Goal: Use online tool/utility: Utilize a website feature to perform a specific function

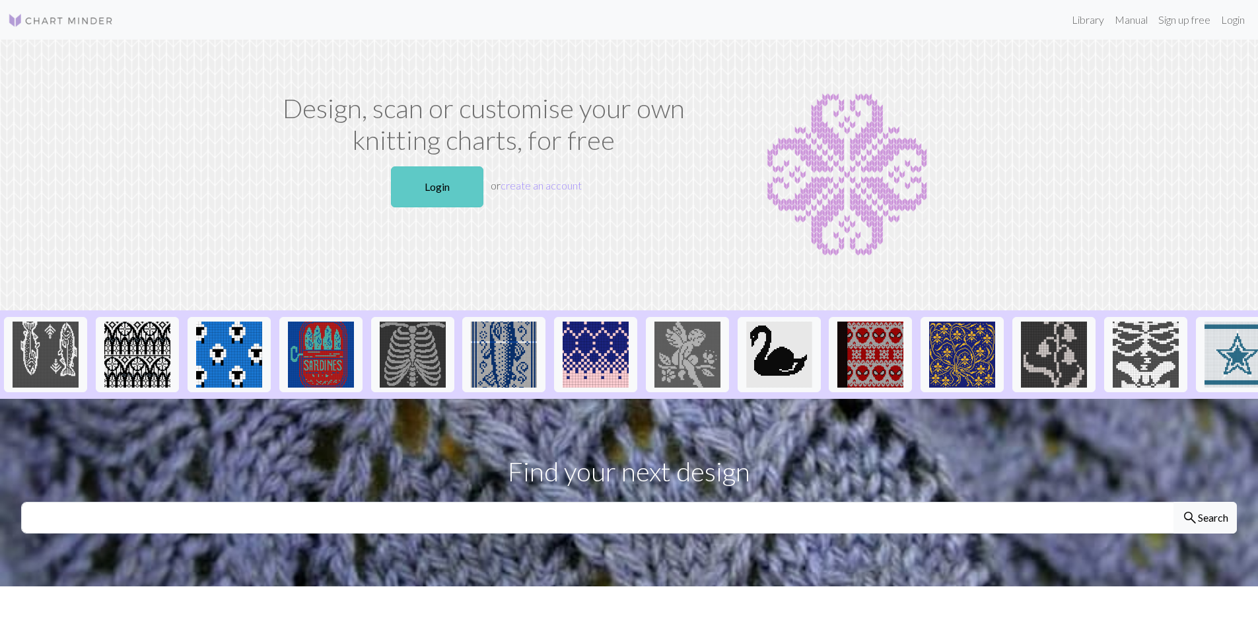
click at [443, 195] on link "Login" at bounding box center [437, 186] width 92 height 41
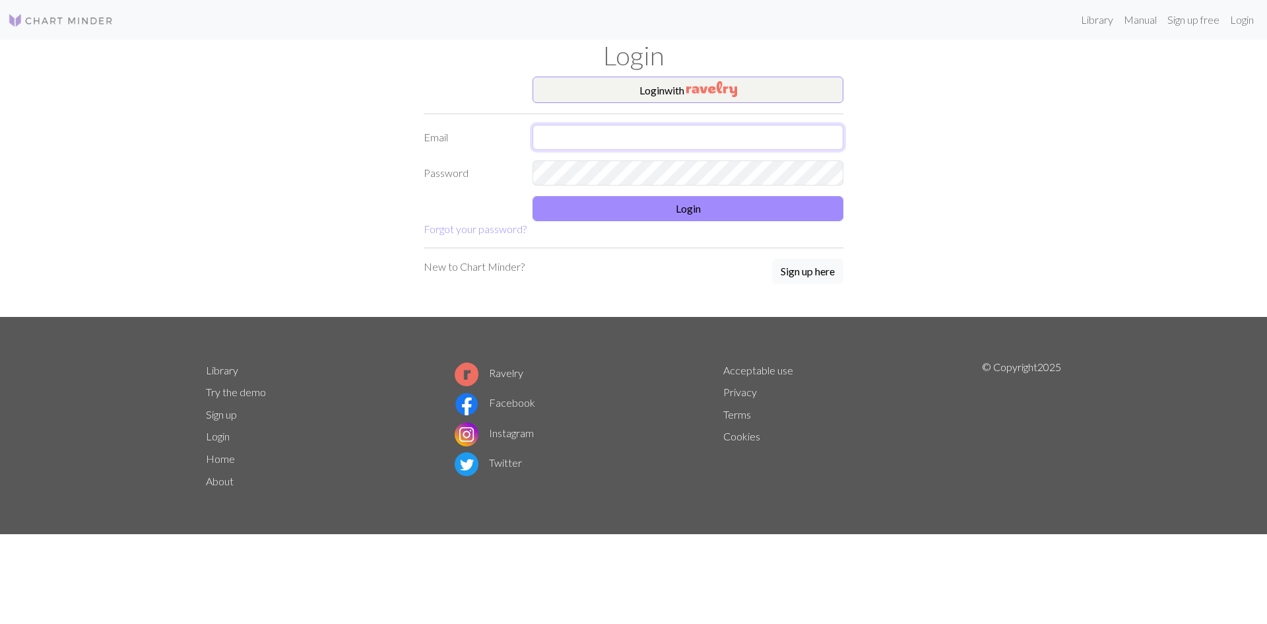
click at [584, 136] on input "text" at bounding box center [688, 137] width 311 height 25
type input "[EMAIL_ADDRESS][DOMAIN_NAME]"
click at [691, 208] on button "Login" at bounding box center [688, 208] width 311 height 25
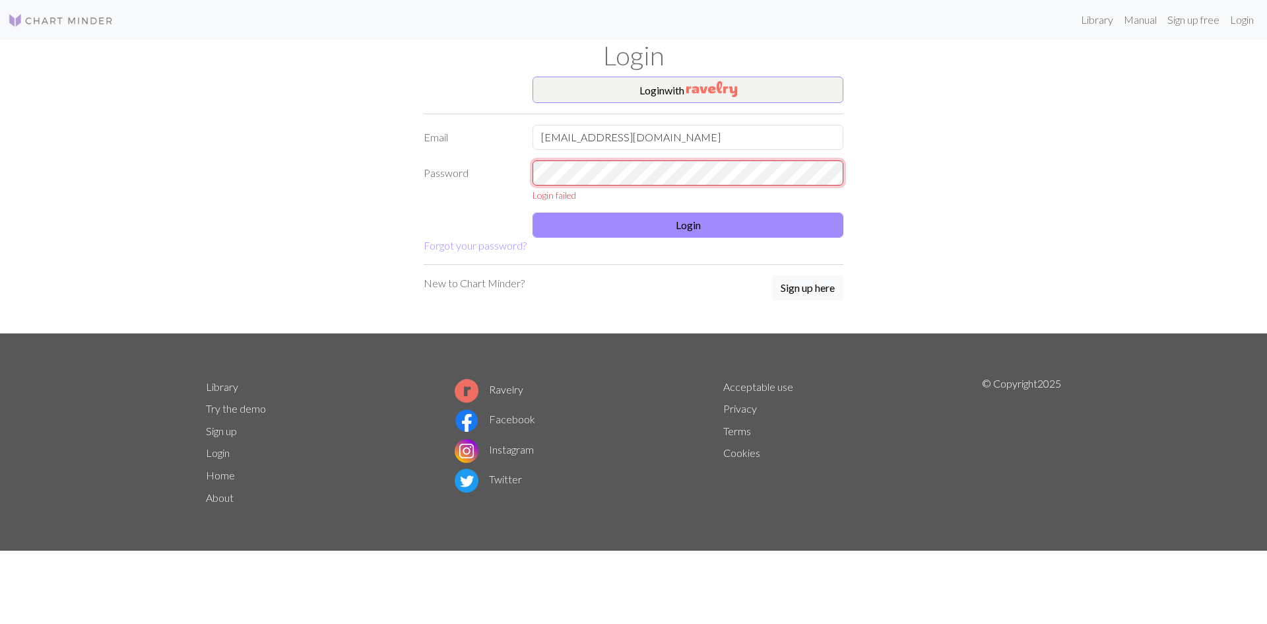
click at [514, 174] on div "Password Login failed" at bounding box center [634, 181] width 436 height 42
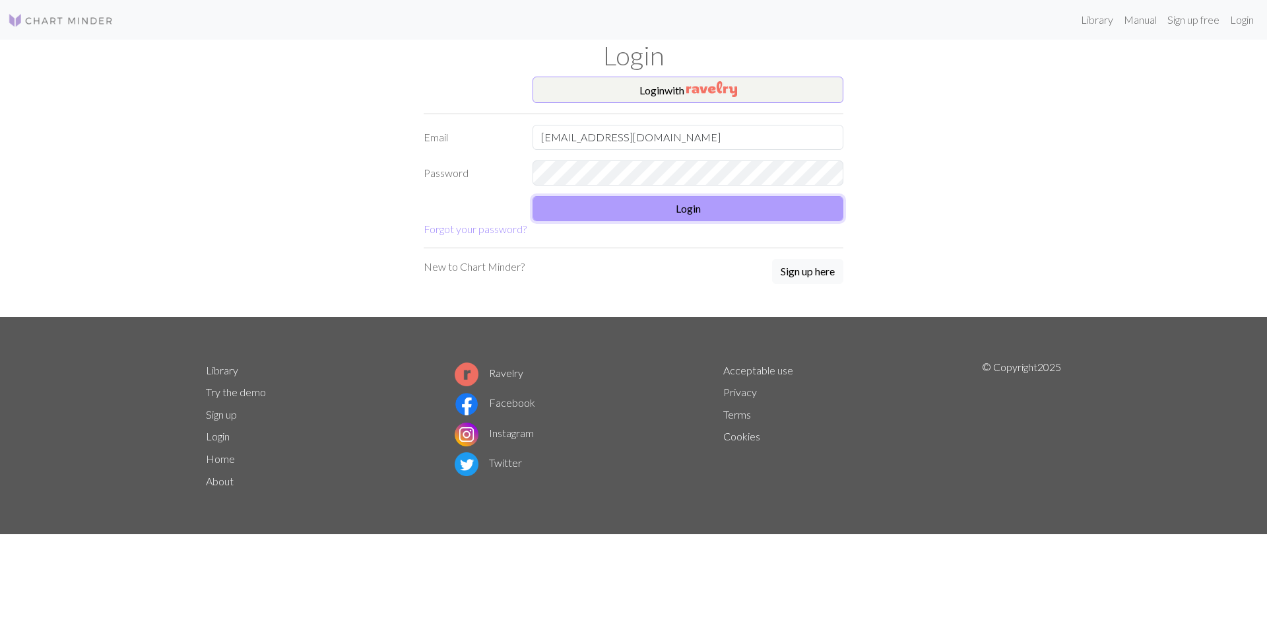
click at [662, 204] on button "Login" at bounding box center [688, 208] width 311 height 25
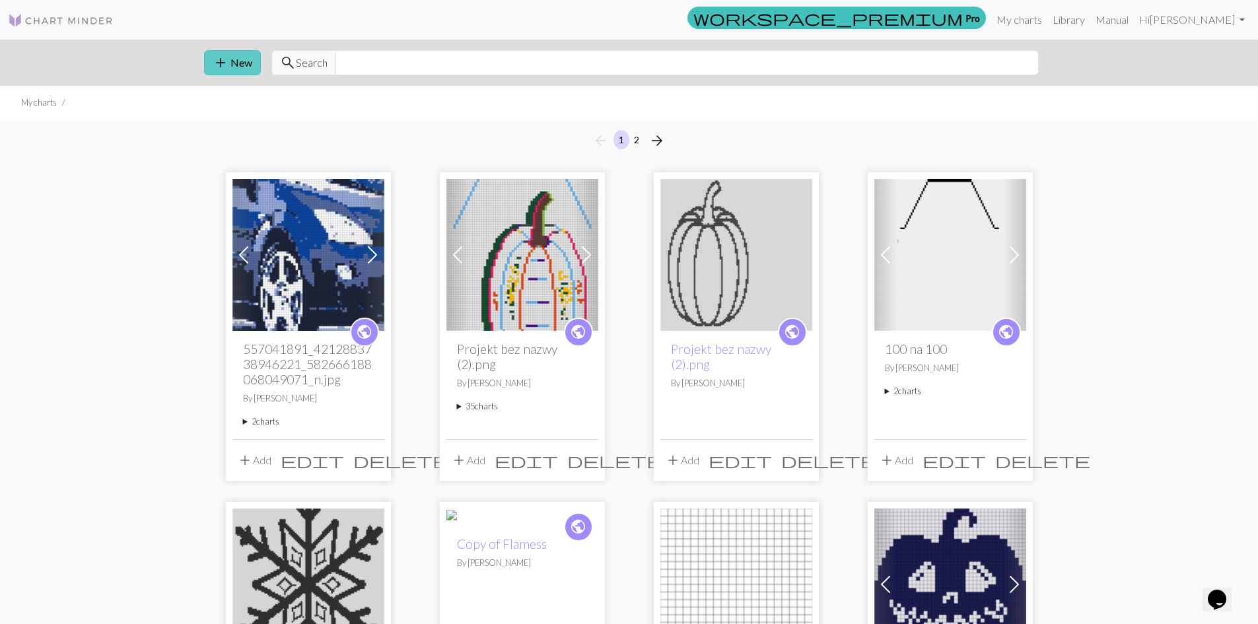
click at [227, 59] on span "add" at bounding box center [221, 62] width 16 height 18
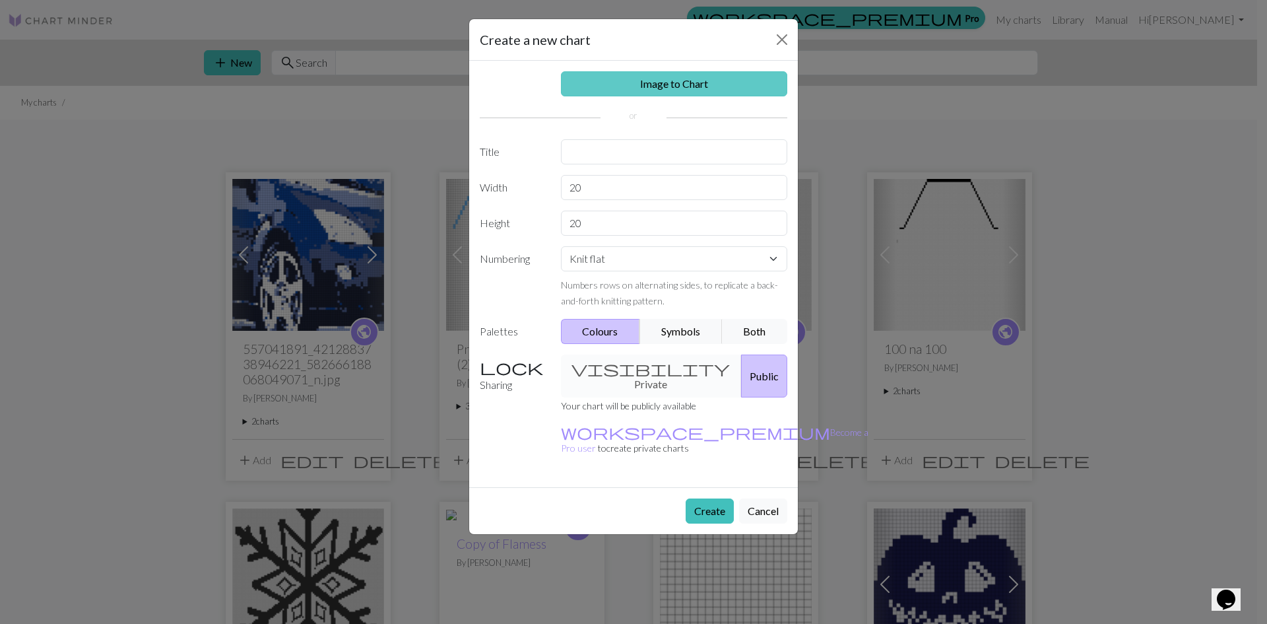
click at [673, 85] on link "Image to Chart" at bounding box center [674, 83] width 227 height 25
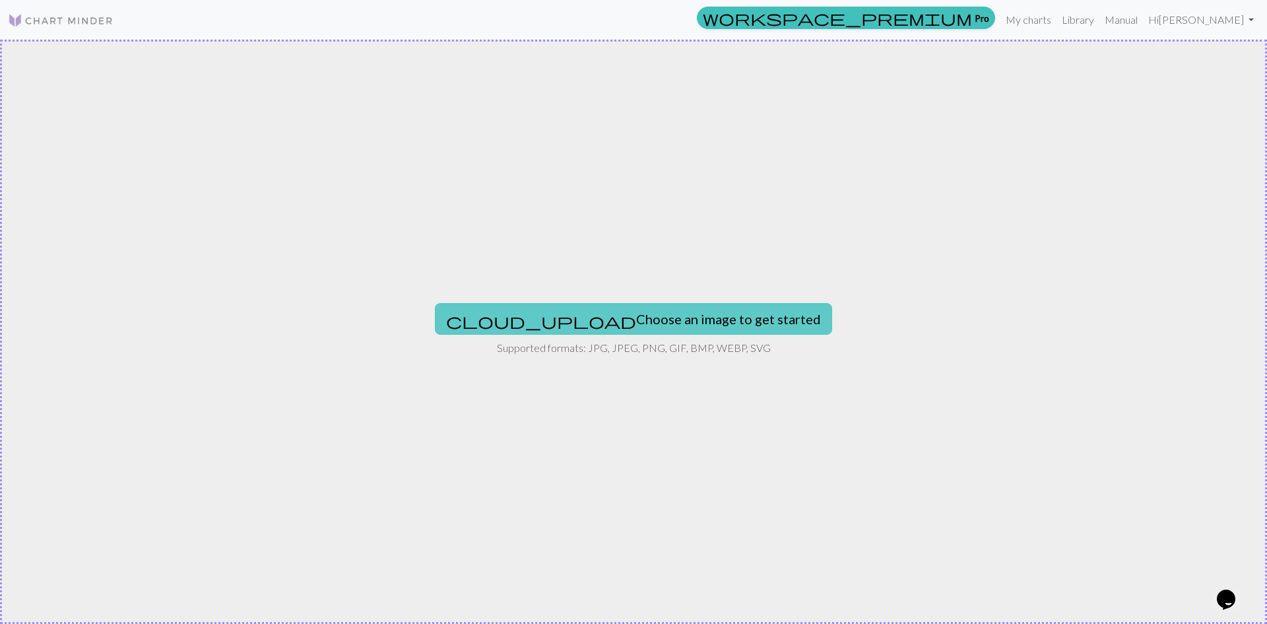
click at [683, 314] on button "cloud_upload Choose an image to get started" at bounding box center [633, 319] width 397 height 32
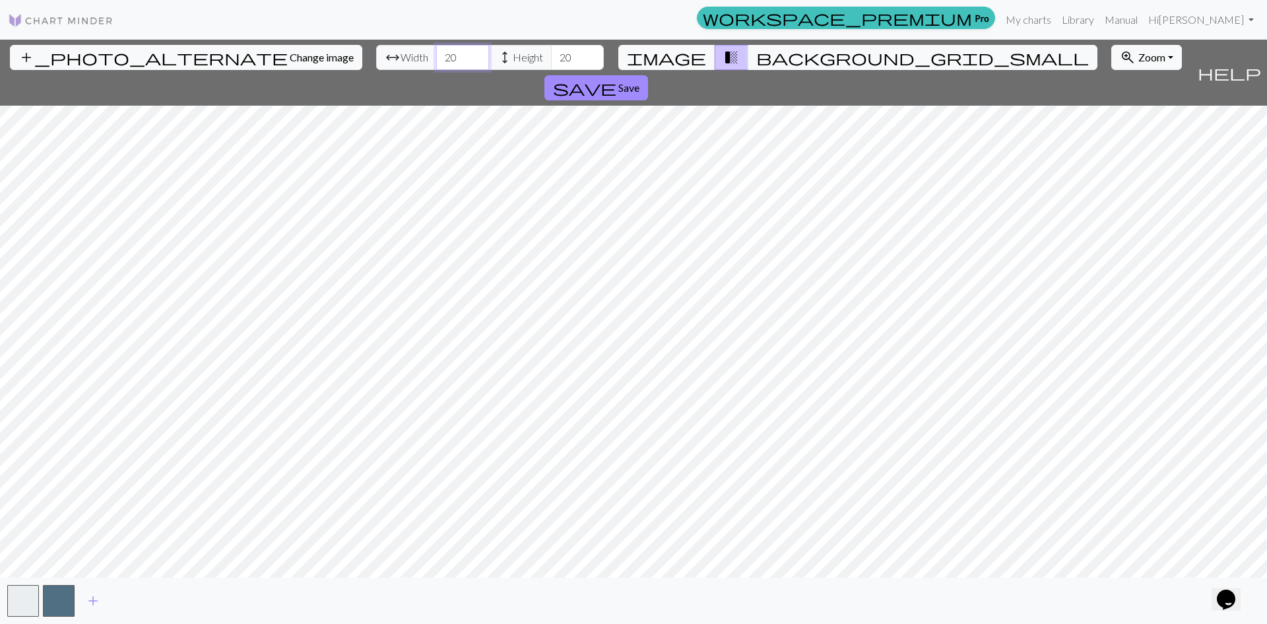
drag, startPoint x: 396, startPoint y: 55, endPoint x: 348, endPoint y: 61, distance: 48.5
click at [376, 61] on div "arrow_range Width 20 height Height 20" at bounding box center [490, 57] width 228 height 25
type input "65"
drag, startPoint x: 511, startPoint y: 57, endPoint x: 491, endPoint y: 65, distance: 21.1
click at [551, 65] on input "20" at bounding box center [577, 57] width 53 height 25
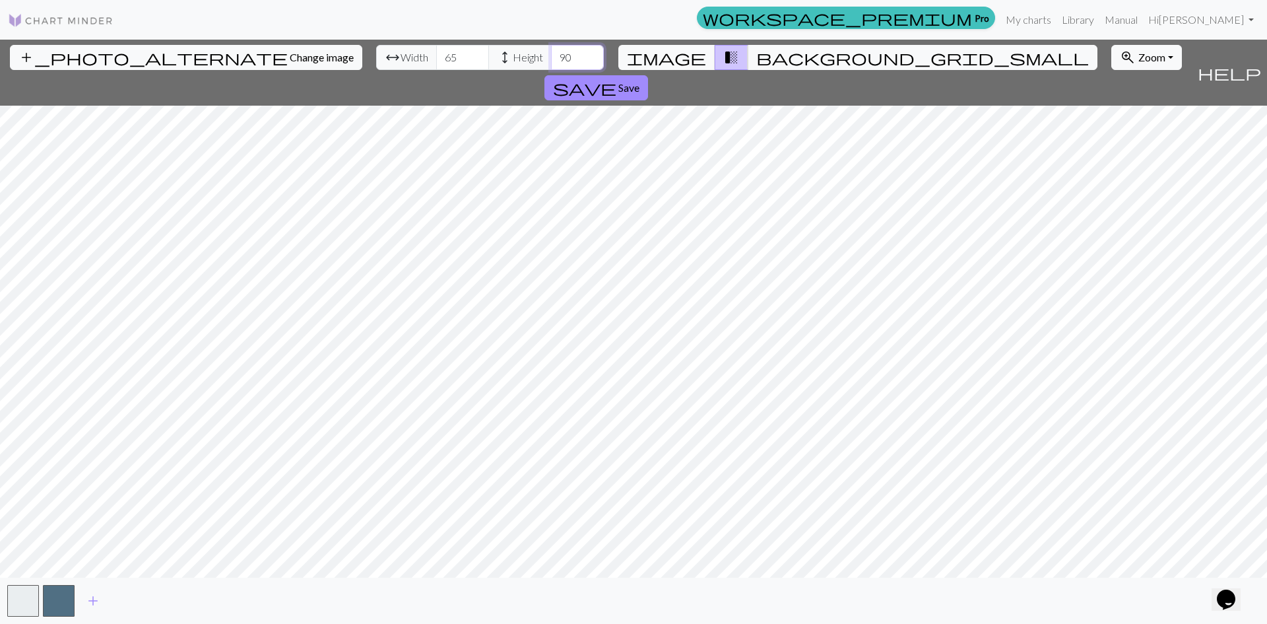
type input "90"
click at [290, 59] on span "Change image" at bounding box center [322, 57] width 64 height 13
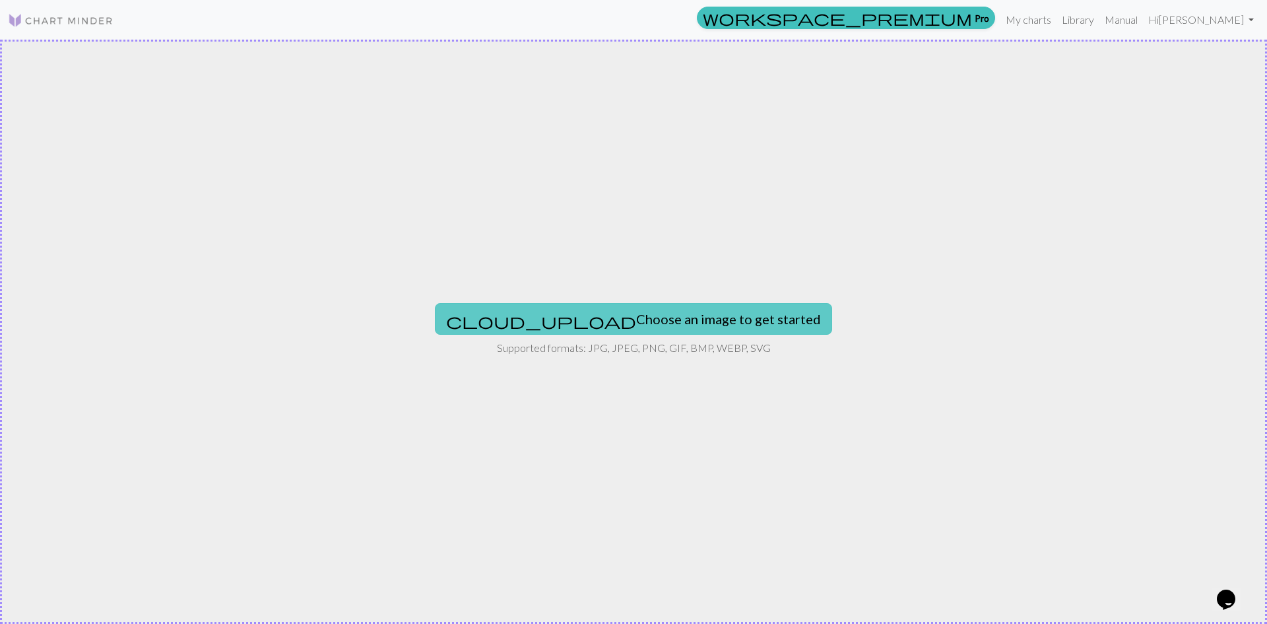
click at [720, 319] on button "cloud_upload Choose an image to get started" at bounding box center [633, 319] width 397 height 32
type input "C:\fakepath\deer-7656833_1280.png"
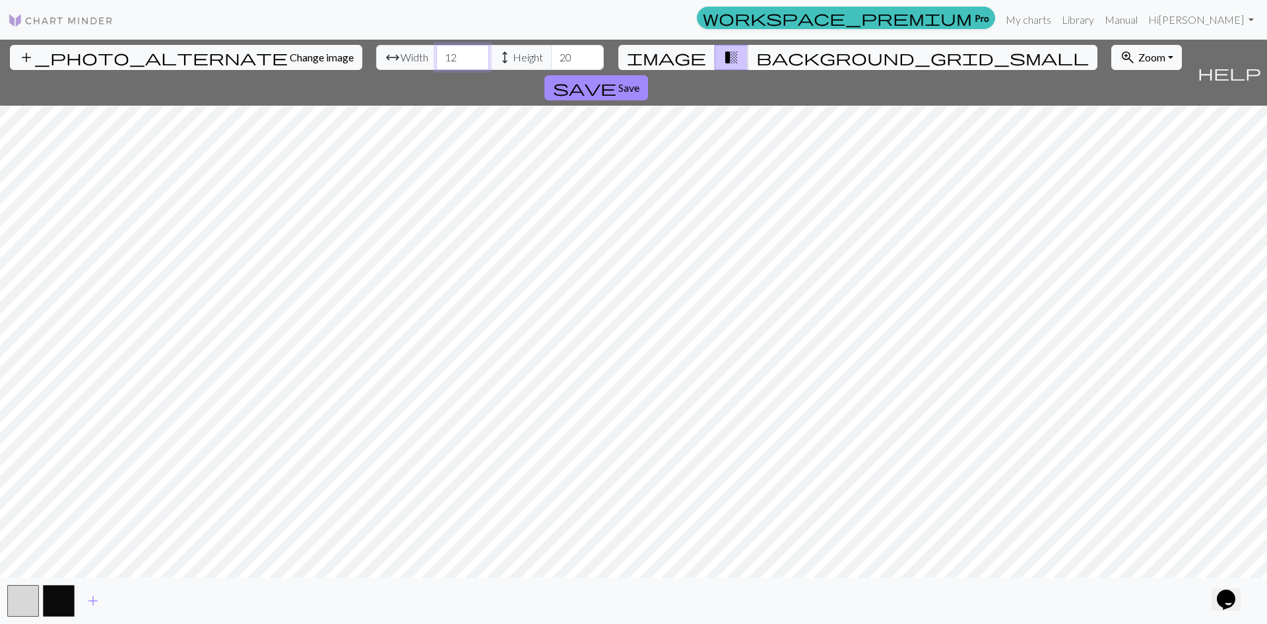
drag, startPoint x: 387, startPoint y: 61, endPoint x: 370, endPoint y: 60, distance: 17.2
click at [436, 60] on input "12" at bounding box center [462, 57] width 53 height 25
type input "65"
drag, startPoint x: 506, startPoint y: 61, endPoint x: 490, endPoint y: 61, distance: 15.8
click at [551, 61] on input "20" at bounding box center [577, 57] width 53 height 25
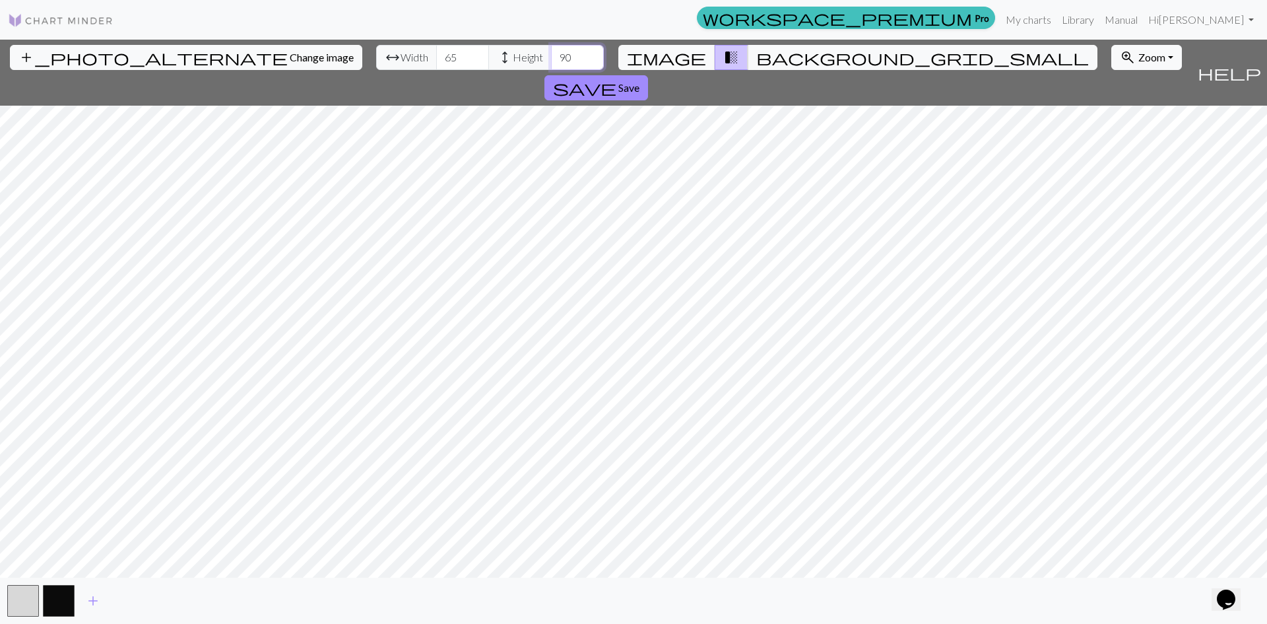
type input "90"
click at [756, 61] on span "background_grid_small" at bounding box center [922, 57] width 333 height 18
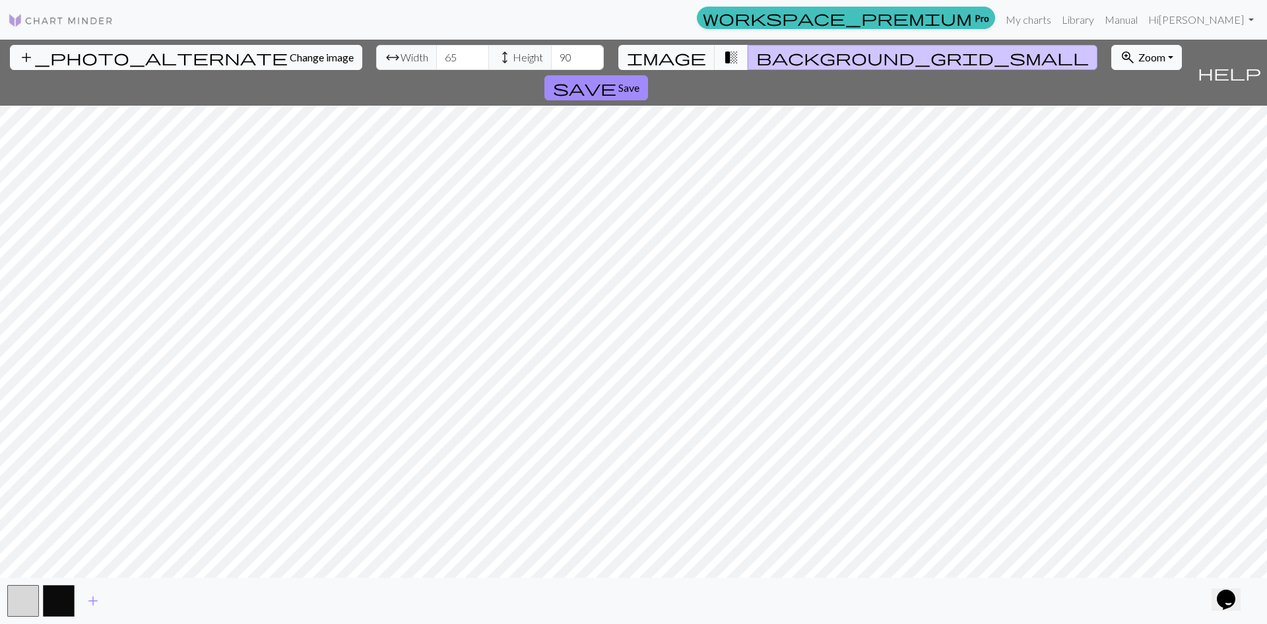
click at [723, 59] on span "transition_fade" at bounding box center [731, 57] width 16 height 18
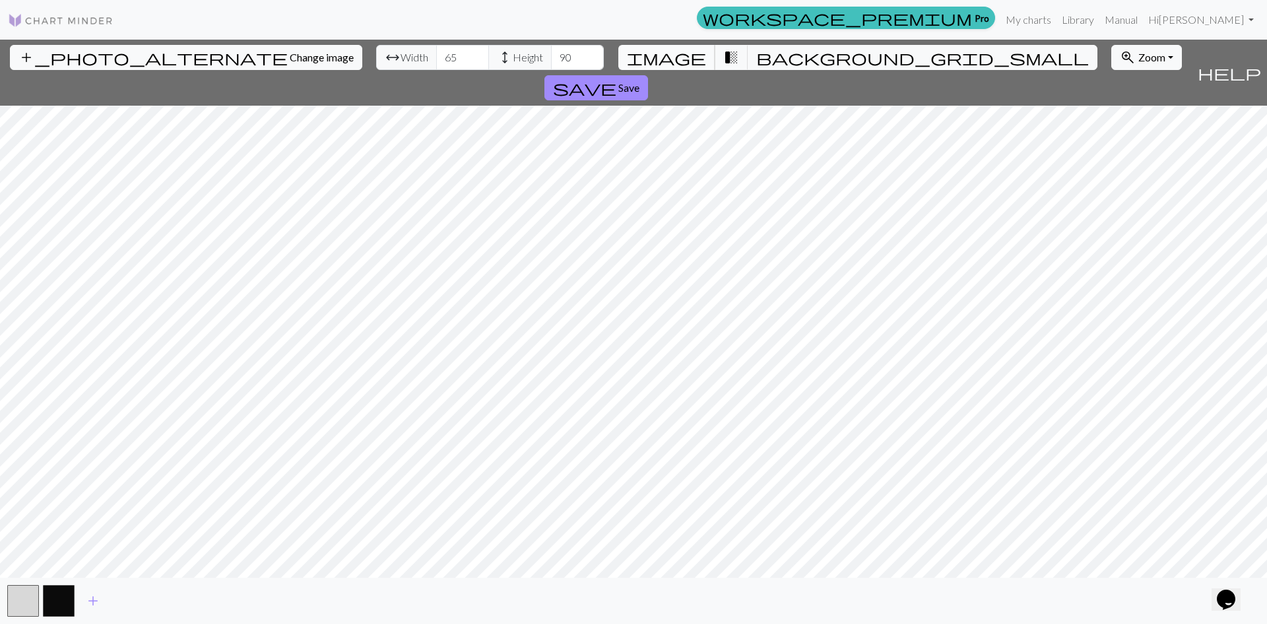
click at [689, 57] on span "image" at bounding box center [666, 57] width 79 height 18
click at [756, 59] on span "background_grid_small" at bounding box center [922, 57] width 333 height 18
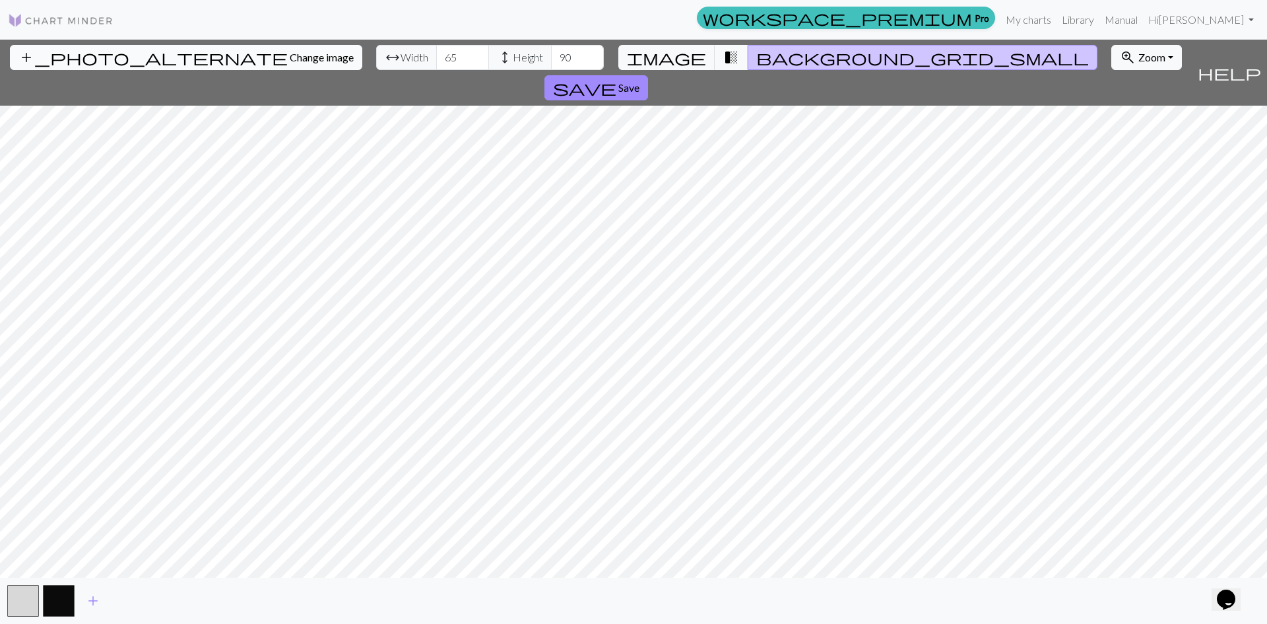
click at [290, 55] on span "Change image" at bounding box center [322, 57] width 64 height 13
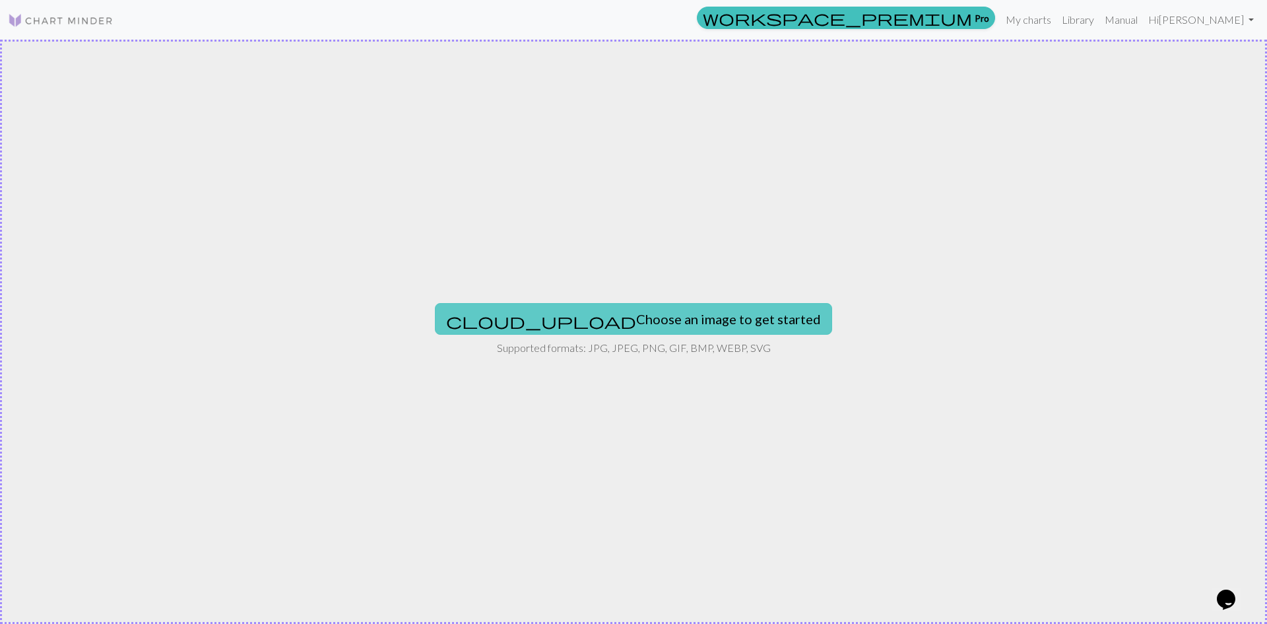
click at [692, 318] on button "cloud_upload Choose an image to get started" at bounding box center [633, 319] width 397 height 32
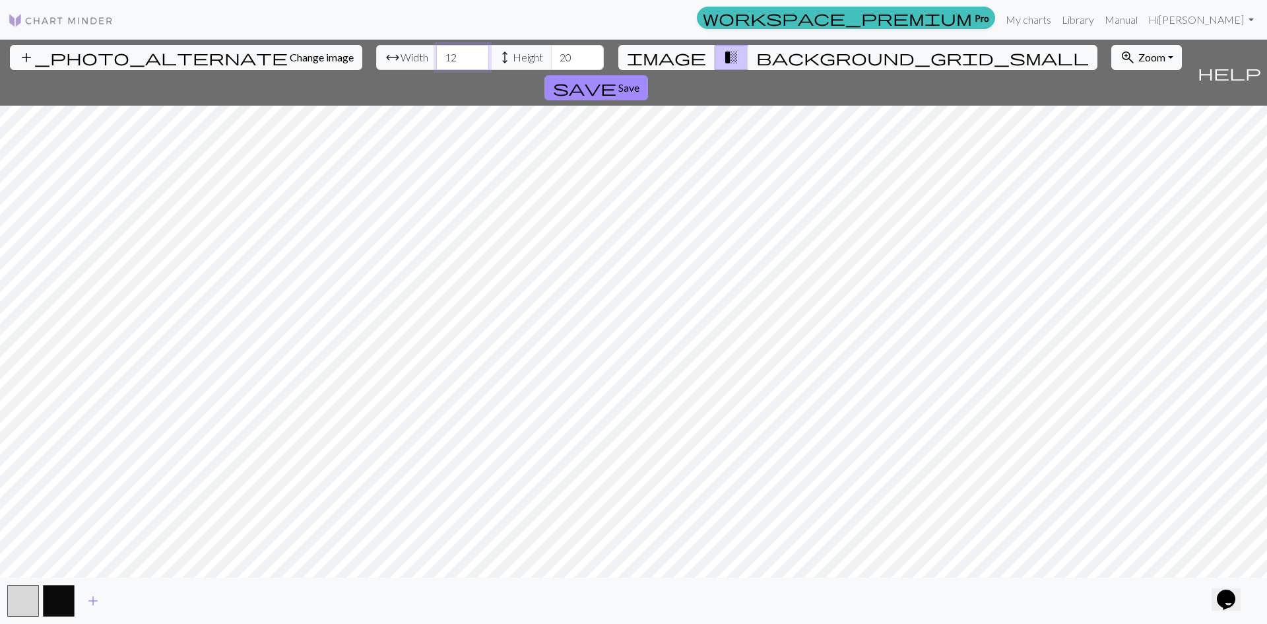
drag, startPoint x: 389, startPoint y: 55, endPoint x: 367, endPoint y: 58, distance: 22.6
click at [436, 58] on input "12" at bounding box center [462, 57] width 53 height 25
type input "65"
click at [551, 59] on input "20" at bounding box center [577, 57] width 53 height 25
drag, startPoint x: 500, startPoint y: 60, endPoint x: 490, endPoint y: 60, distance: 9.2
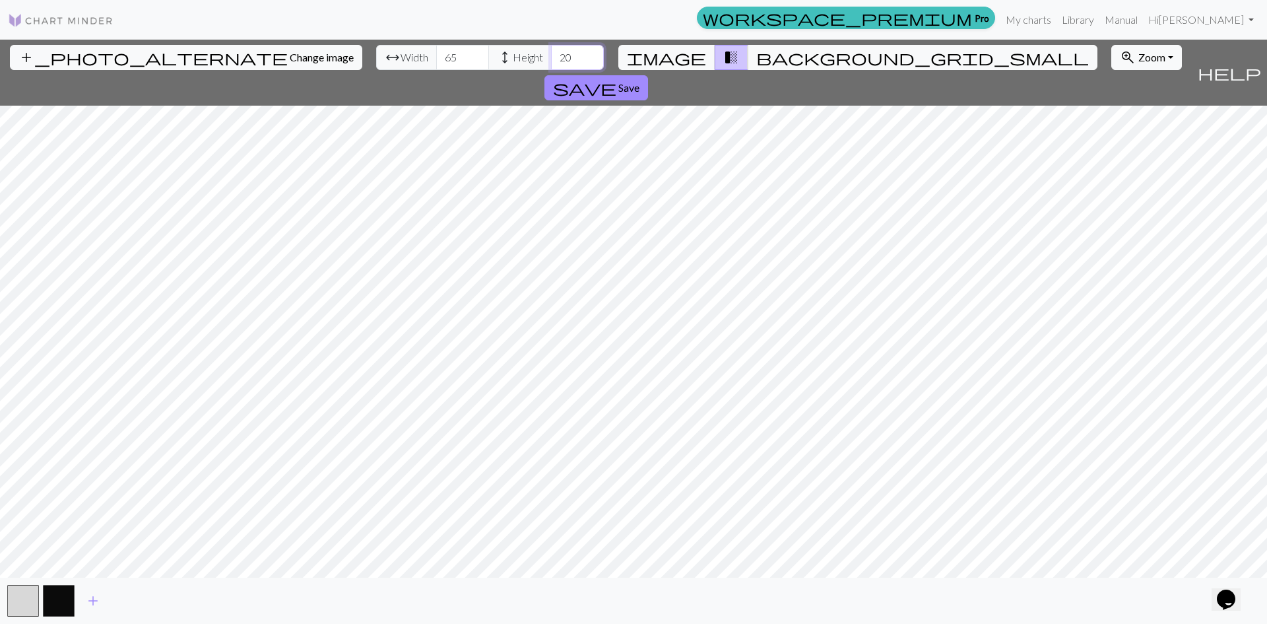
click at [551, 60] on input "20" at bounding box center [577, 57] width 53 height 25
click at [551, 59] on input "02" at bounding box center [577, 57] width 53 height 25
drag, startPoint x: 505, startPoint y: 59, endPoint x: 488, endPoint y: 59, distance: 17.2
click at [551, 59] on input "02" at bounding box center [577, 57] width 53 height 25
type input "90"
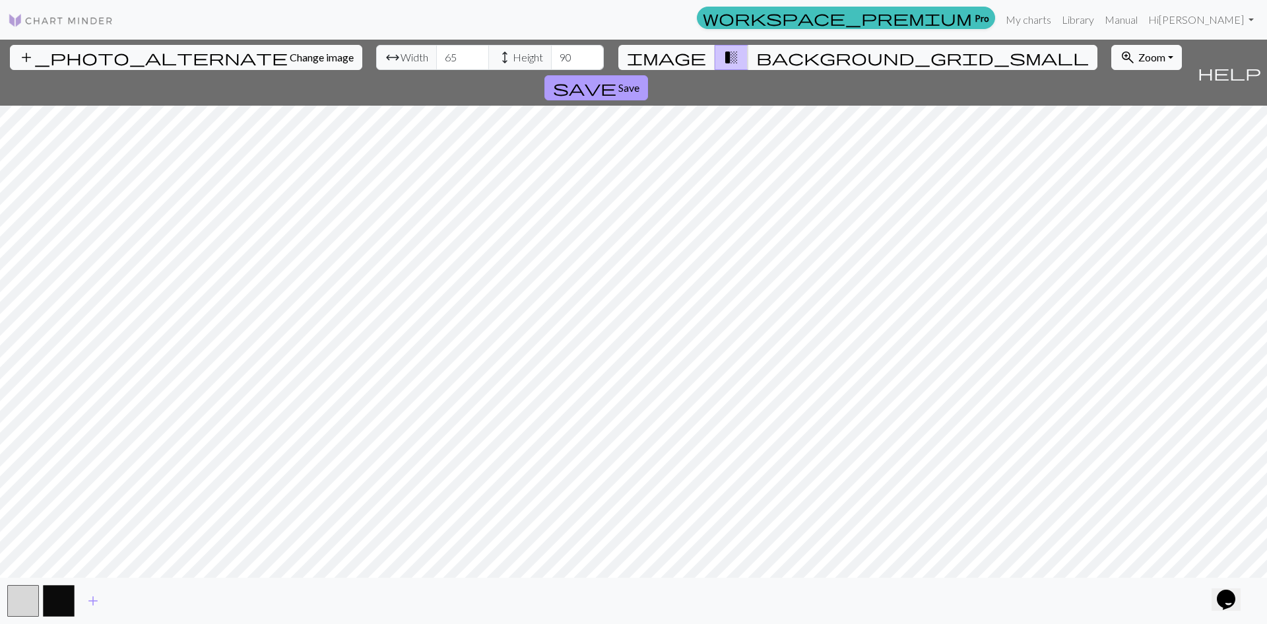
click at [617, 79] on span "save" at bounding box center [584, 88] width 63 height 18
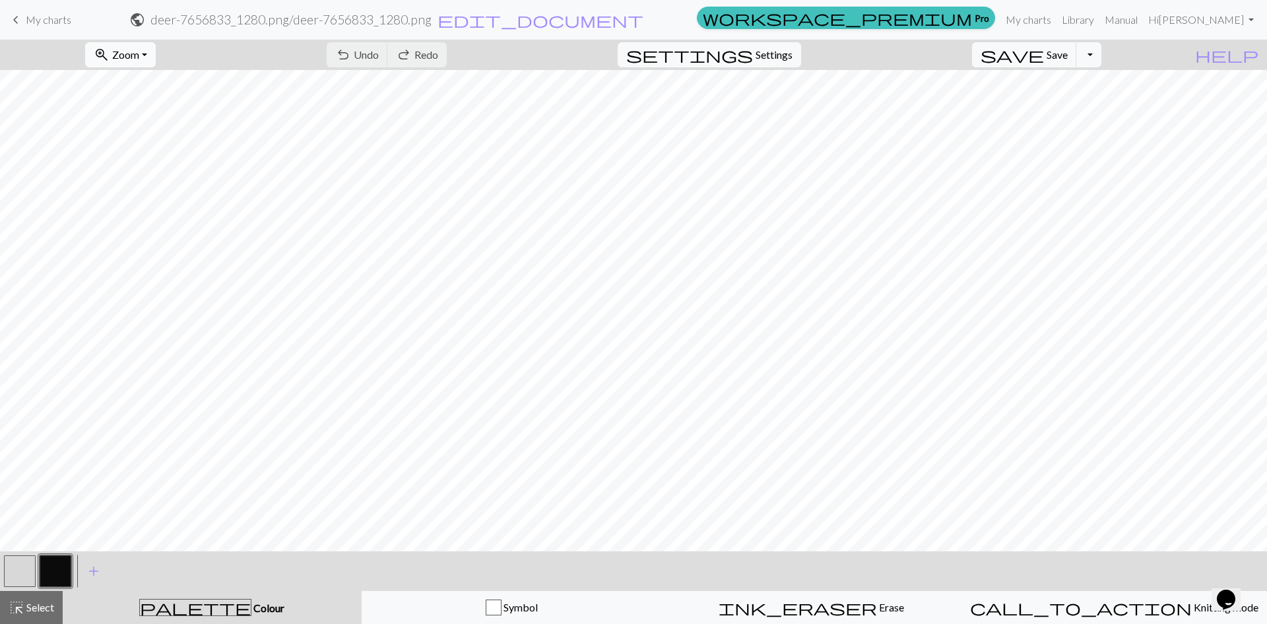
click at [139, 51] on span "Zoom" at bounding box center [125, 54] width 27 height 13
click at [151, 82] on button "Fit all" at bounding box center [138, 83] width 104 height 21
click at [17, 568] on button "button" at bounding box center [20, 571] width 32 height 32
click at [379, 50] on span "Undo" at bounding box center [366, 54] width 25 height 13
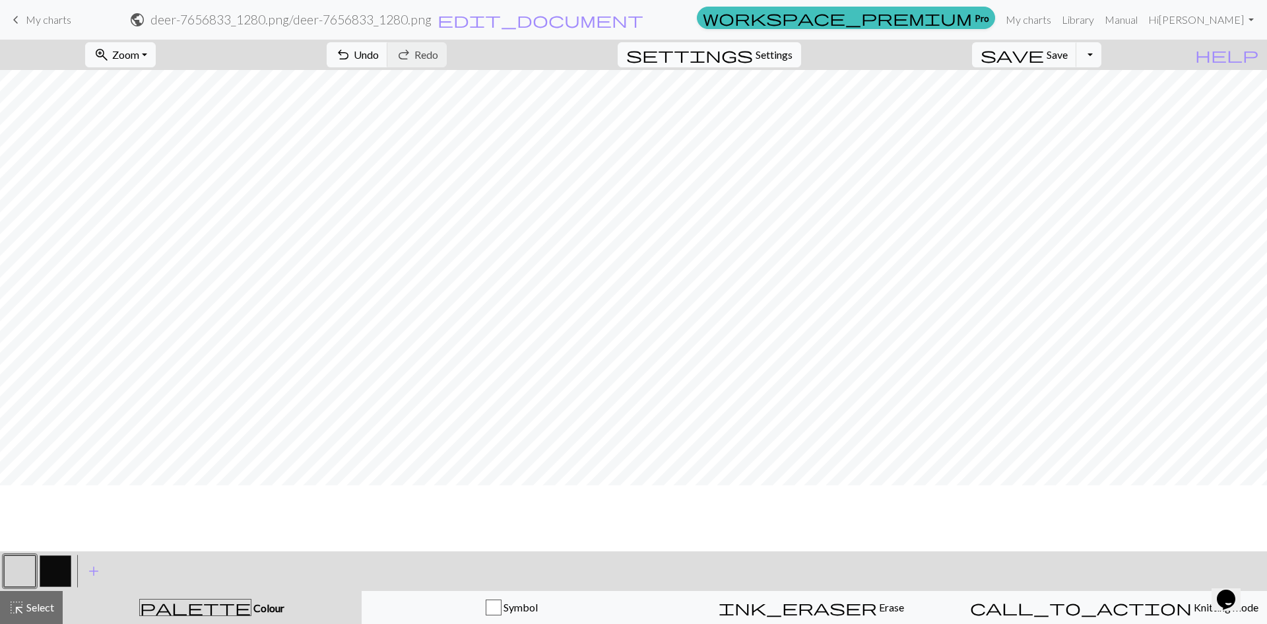
scroll to position [0, 0]
click at [156, 56] on button "zoom_in Zoom Zoom" at bounding box center [120, 54] width 71 height 25
click at [139, 108] on button "Fit width" at bounding box center [138, 104] width 104 height 21
click at [94, 570] on span "add" at bounding box center [94, 571] width 16 height 18
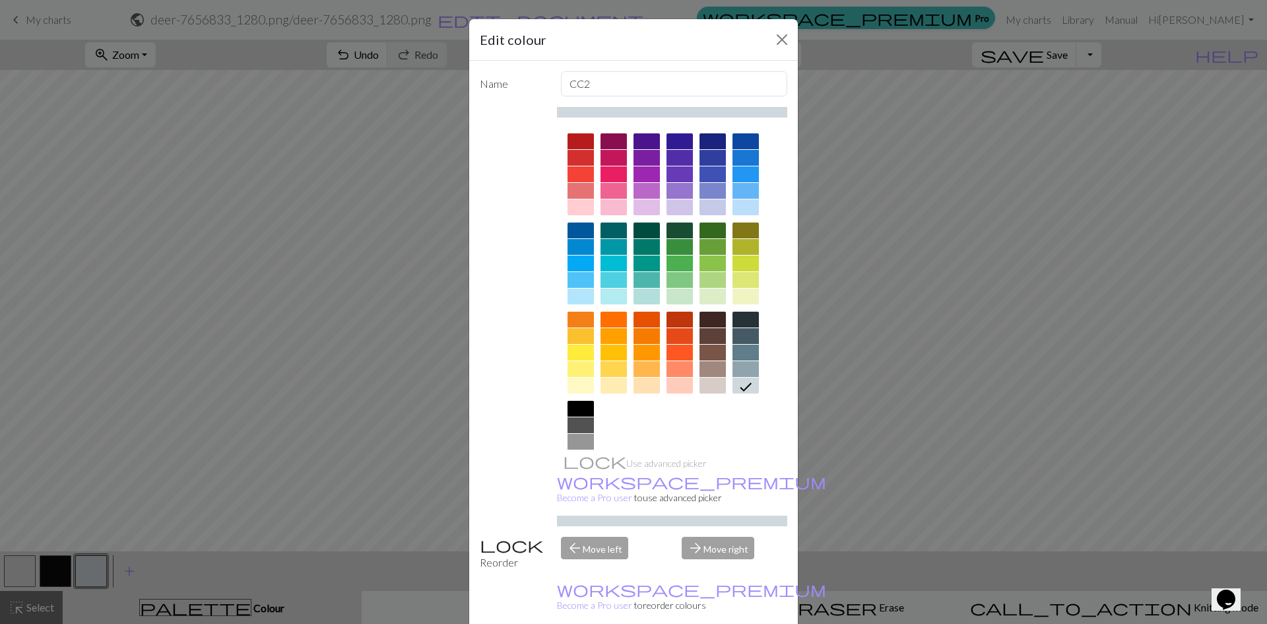
click at [608, 168] on div at bounding box center [614, 174] width 26 height 16
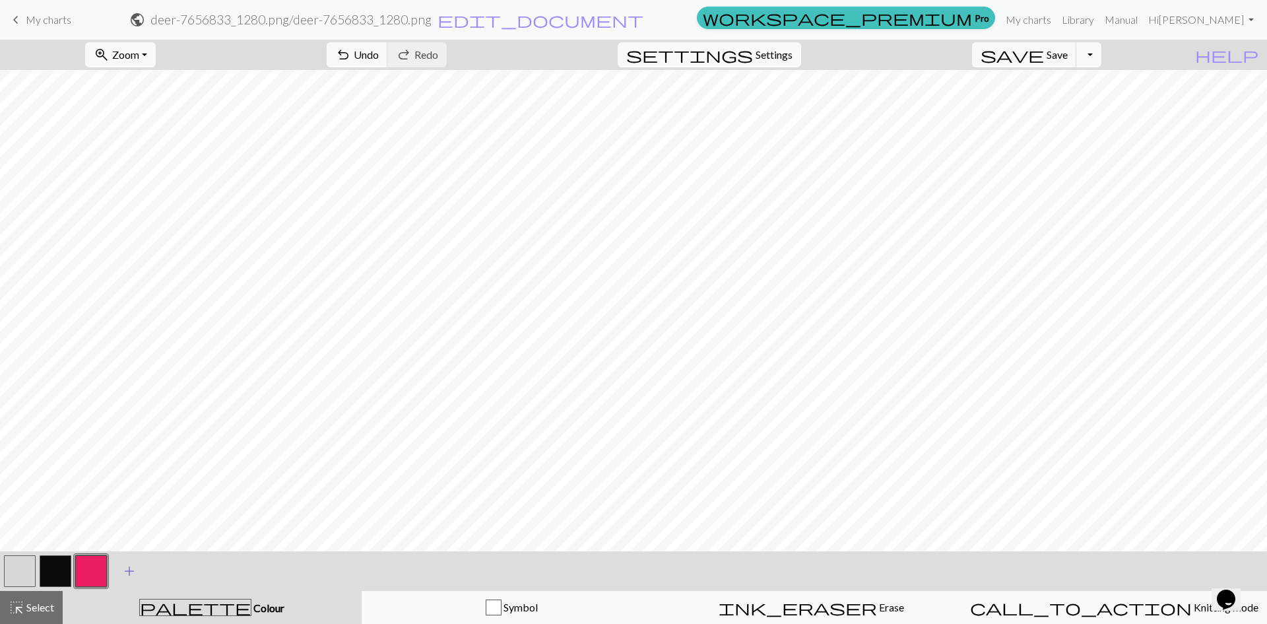
click at [131, 572] on span "add" at bounding box center [129, 571] width 16 height 18
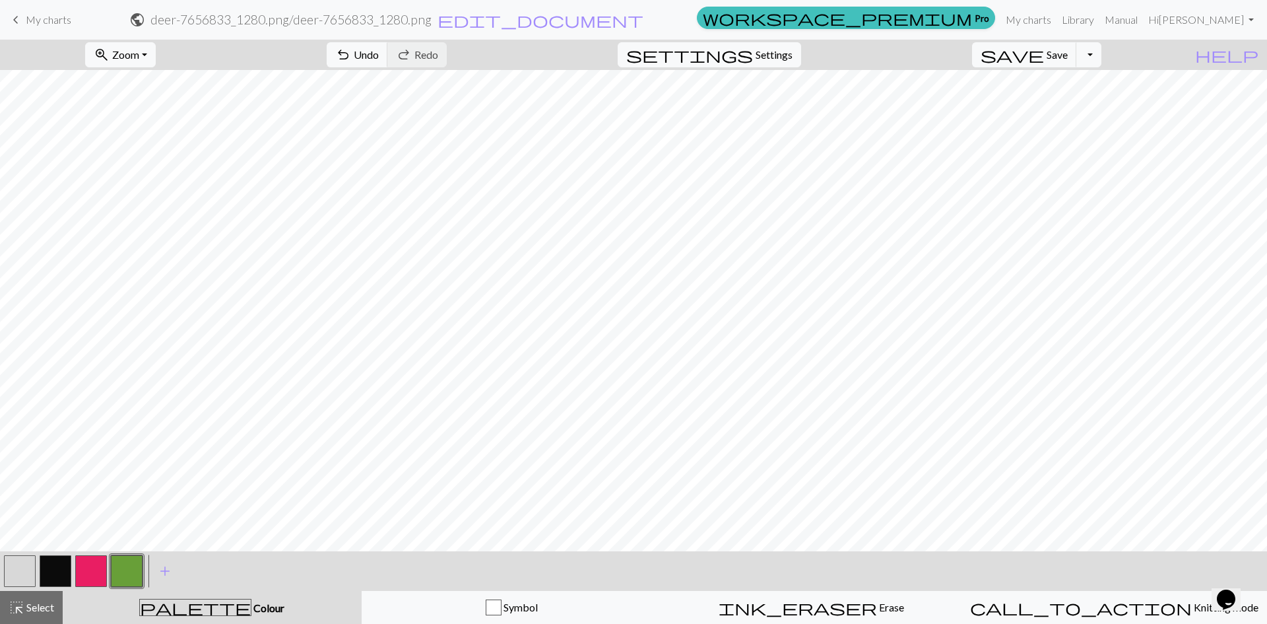
click at [85, 572] on button "button" at bounding box center [91, 571] width 32 height 32
click at [13, 572] on button "button" at bounding box center [20, 571] width 32 height 32
click at [156, 54] on button "zoom_in Zoom Zoom" at bounding box center [120, 54] width 71 height 25
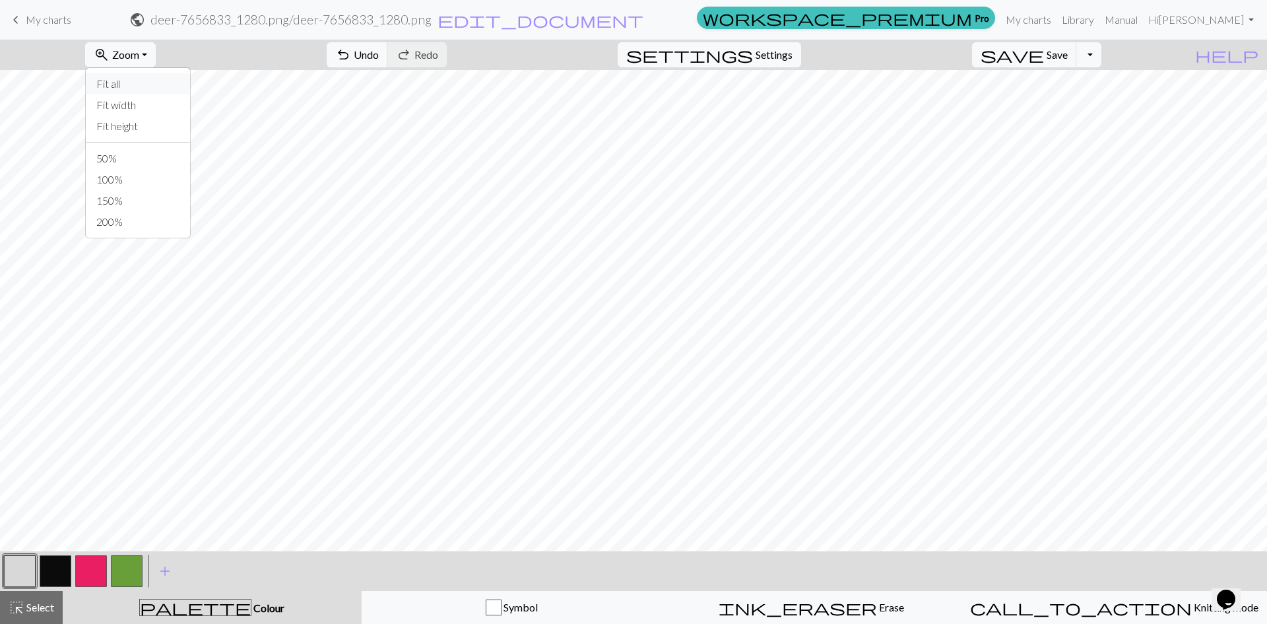
click at [153, 86] on button "Fit all" at bounding box center [138, 83] width 104 height 21
click at [61, 572] on button "button" at bounding box center [56, 571] width 32 height 32
